Goal: Communication & Community: Answer question/provide support

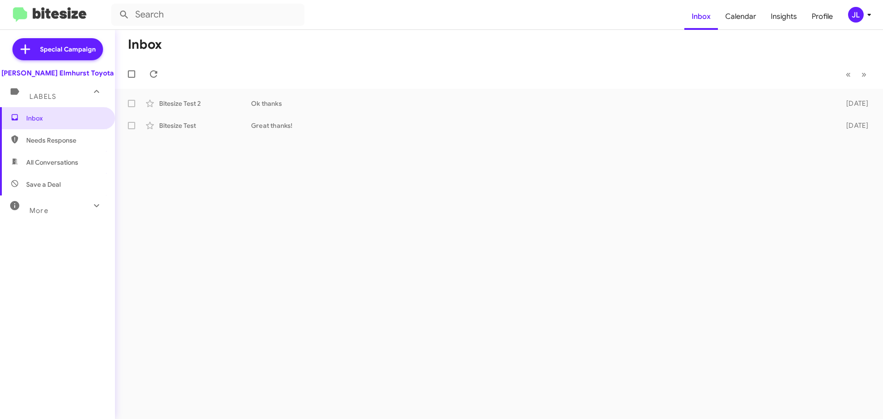
click at [79, 162] on span "All Conversations" at bounding box center [57, 162] width 115 height 22
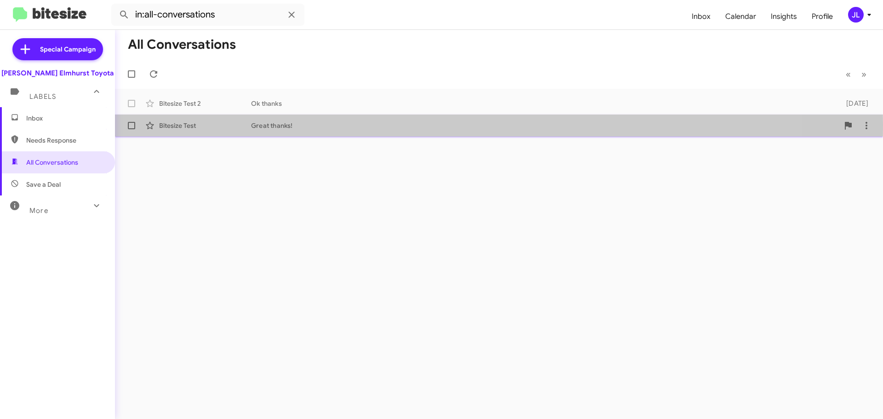
click at [200, 124] on div "Bitesize Test" at bounding box center [205, 125] width 92 height 9
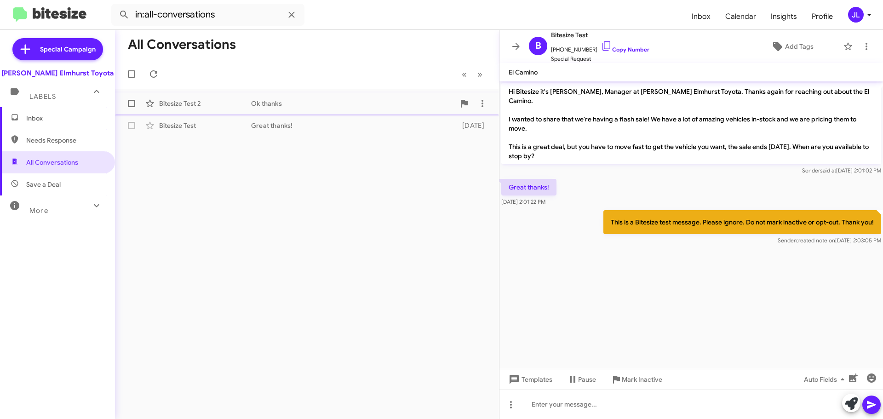
click at [238, 102] on div "Bitesize Test 2" at bounding box center [205, 103] width 92 height 9
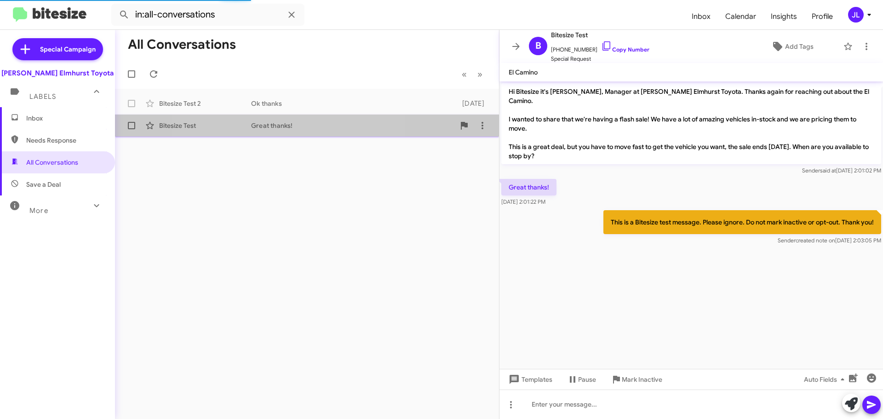
click at [277, 128] on div "Great thanks!" at bounding box center [353, 125] width 204 height 9
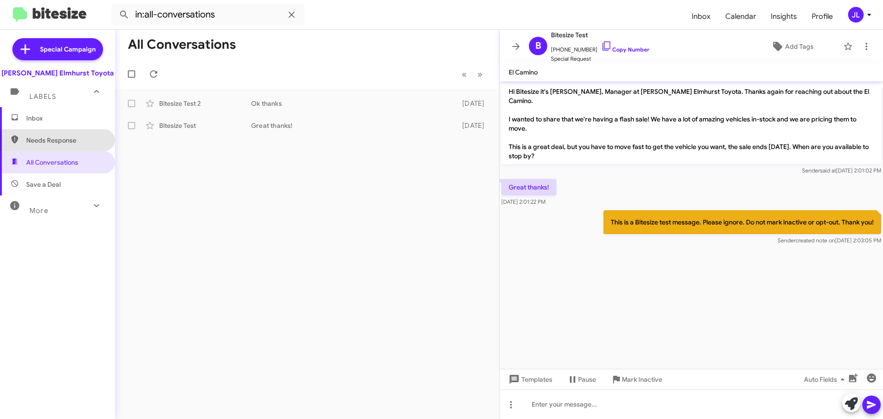
click at [69, 134] on span "Needs Response" at bounding box center [57, 140] width 115 height 22
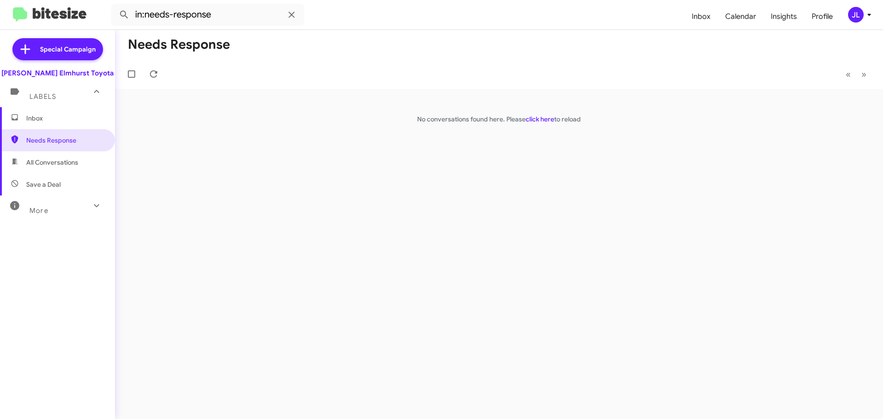
click at [73, 165] on span "All Conversations" at bounding box center [52, 162] width 52 height 9
type input "in:all-conversations"
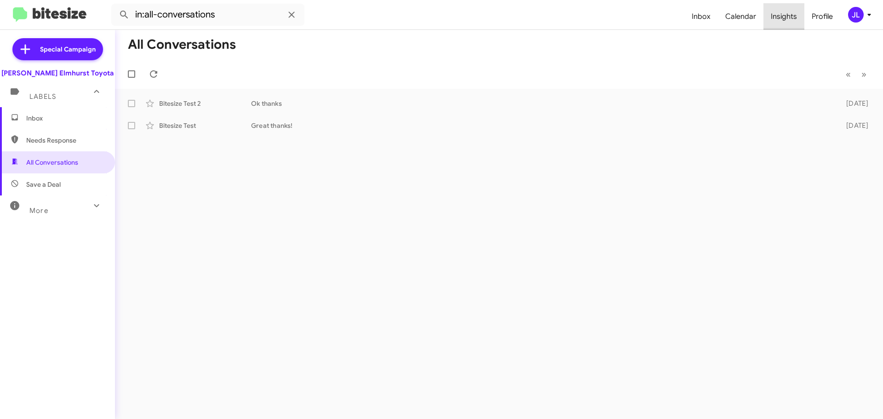
click at [795, 13] on span "Insights" at bounding box center [784, 16] width 41 height 27
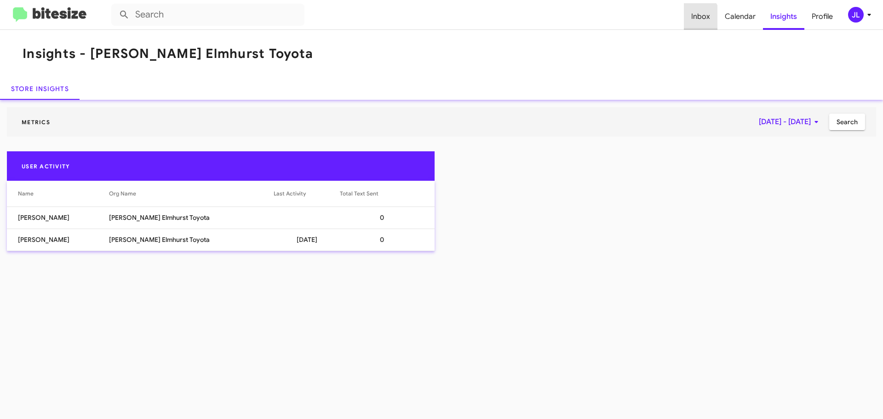
click at [692, 20] on span "Inbox" at bounding box center [701, 16] width 34 height 27
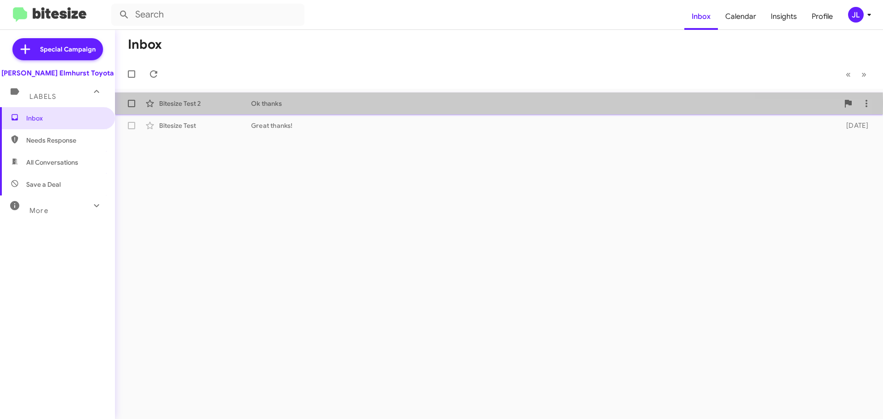
click at [293, 104] on div "Ok thanks" at bounding box center [545, 103] width 588 height 9
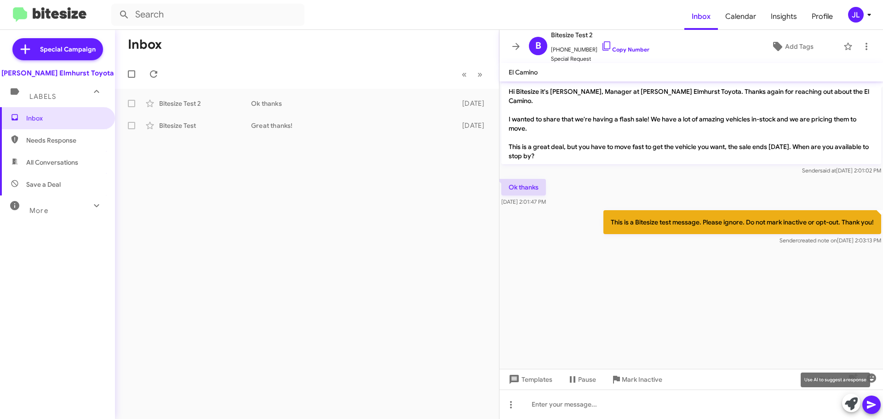
click at [851, 406] on icon at bounding box center [851, 404] width 13 height 13
